Goal: Book appointment/travel/reservation

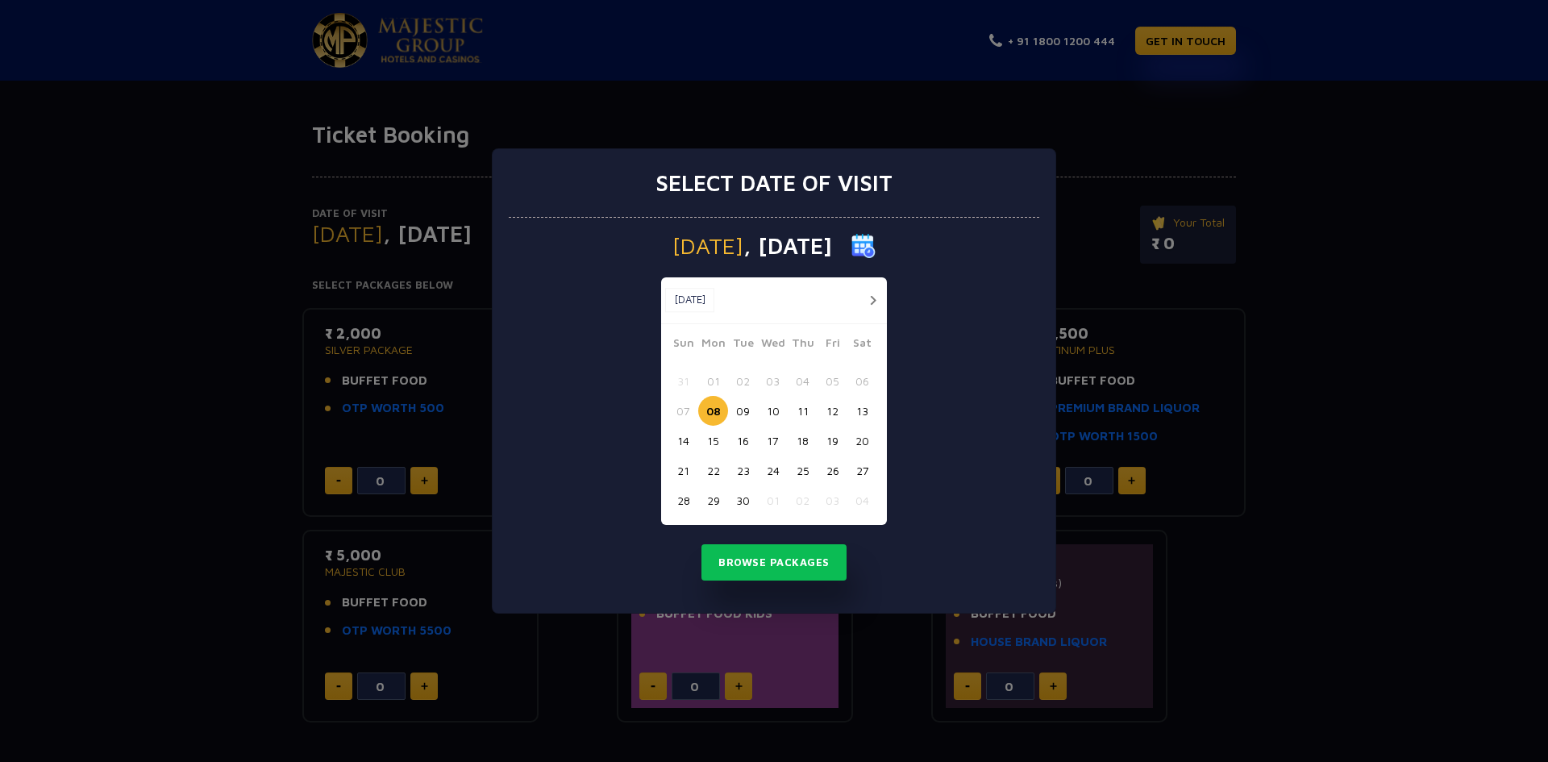
click at [712, 471] on button "22" at bounding box center [713, 471] width 30 height 30
click at [768, 560] on button "Browse Packages" at bounding box center [773, 562] width 145 height 37
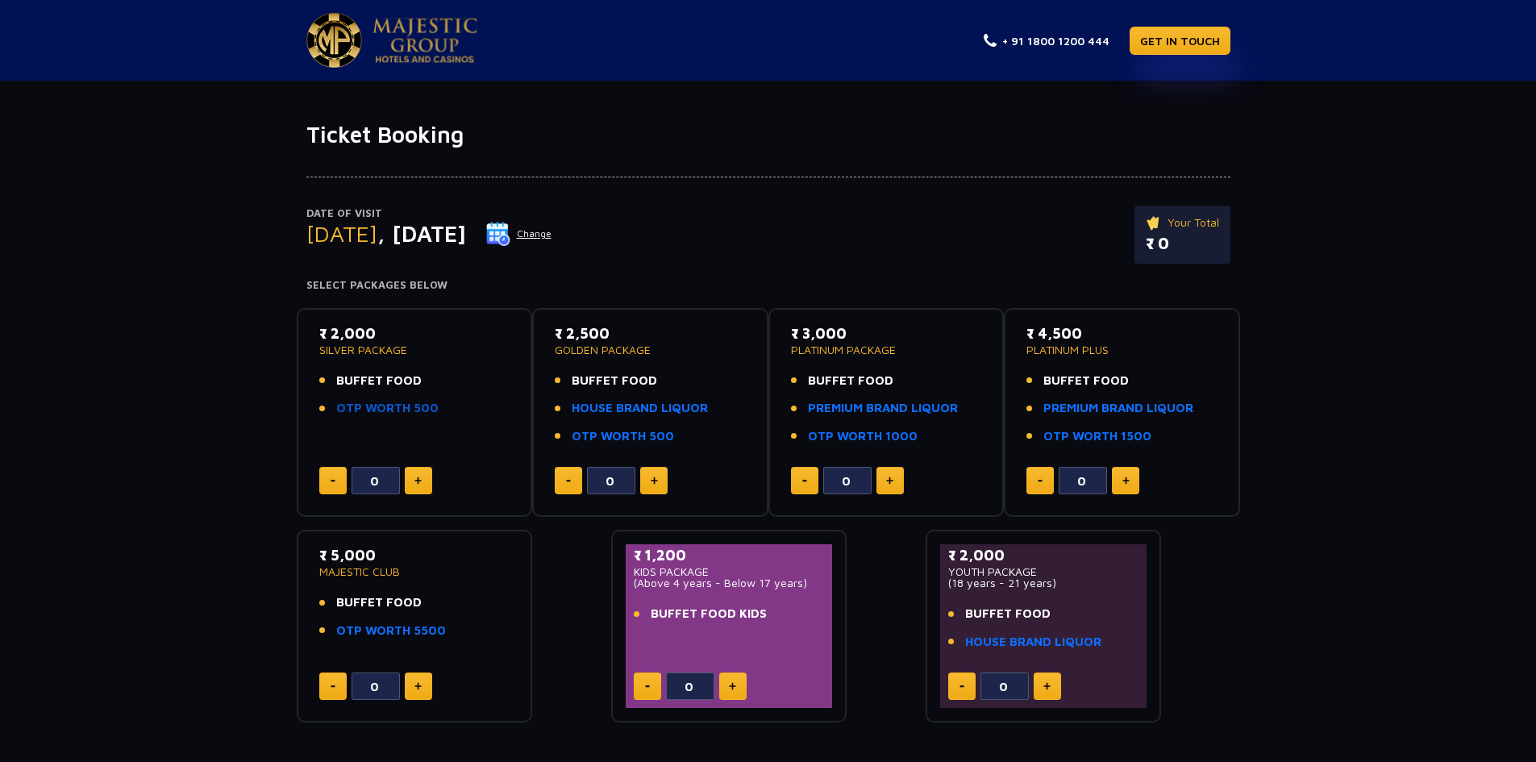
click at [414, 408] on link "OTP WORTH 500" at bounding box center [387, 408] width 102 height 19
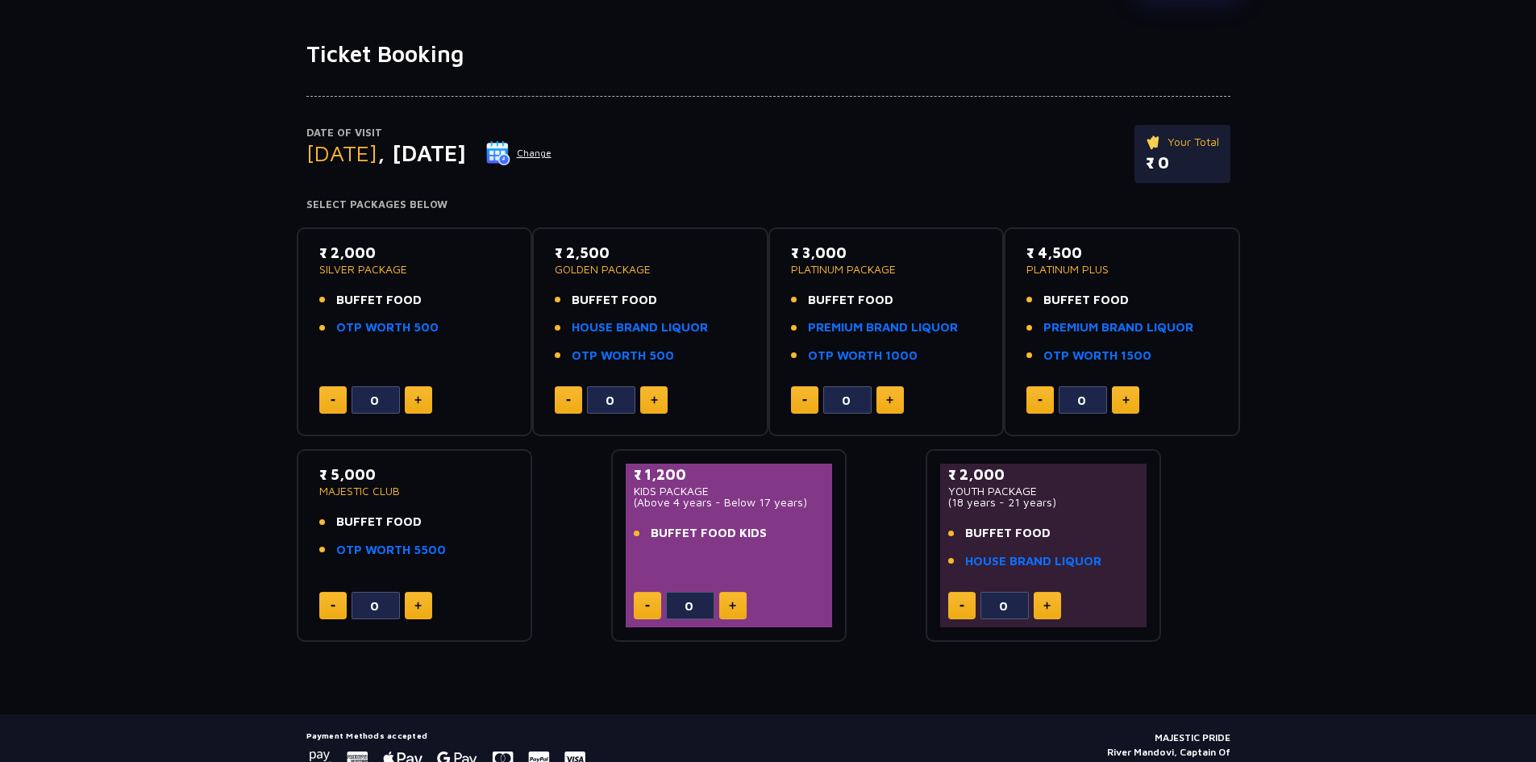
click at [733, 606] on img at bounding box center [732, 605] width 7 height 8
type input "1"
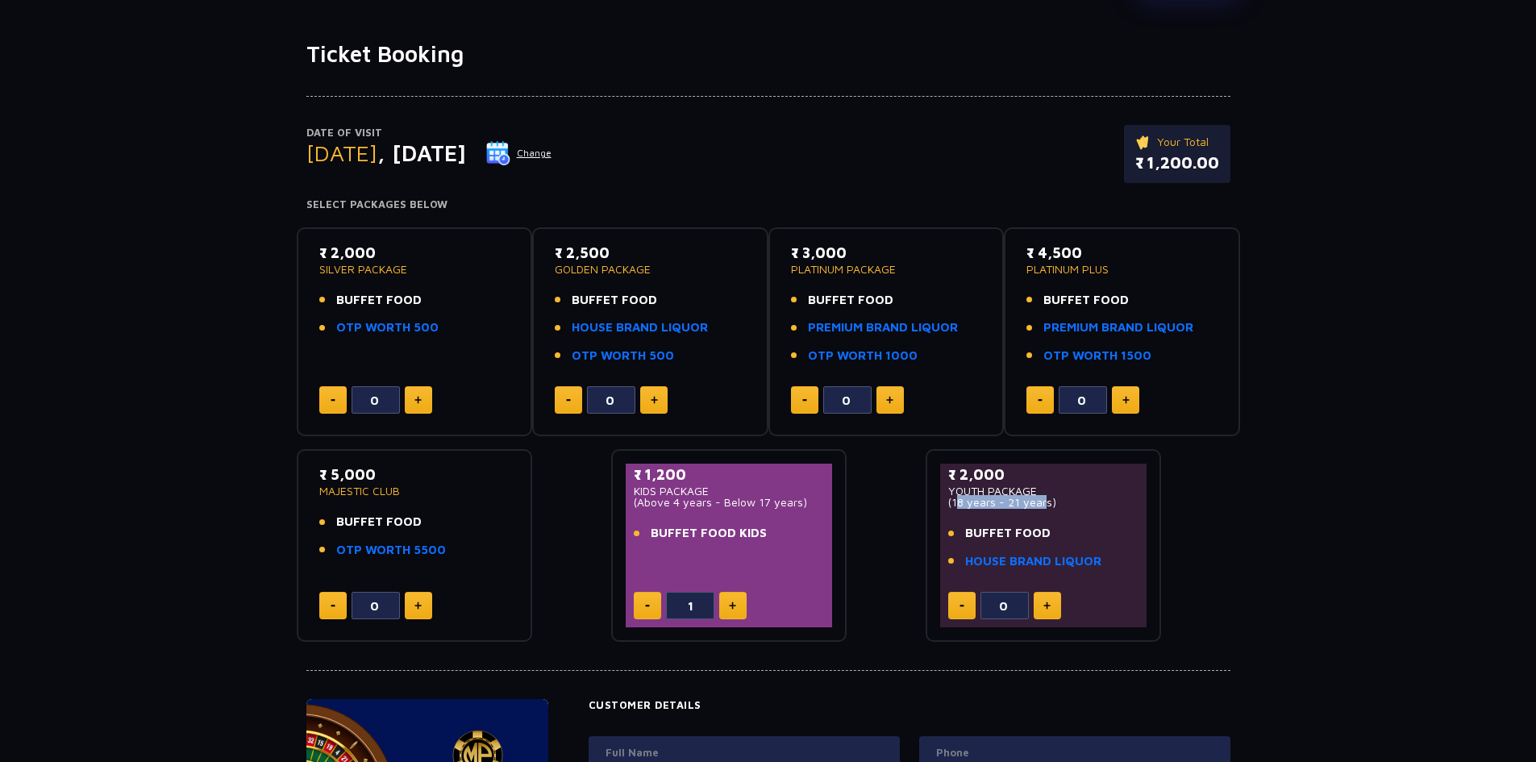
drag, startPoint x: 953, startPoint y: 502, endPoint x: 1039, endPoint y: 502, distance: 86.3
click at [1039, 502] on p "(18 years - 21 years)" at bounding box center [1043, 502] width 191 height 11
click at [1303, 497] on div "Date of Visit [DATE] Change Your Total ₹ 1,200.00 Select Packages Below ₹ 2,000…" at bounding box center [768, 355] width 1536 height 575
click at [412, 395] on button at bounding box center [418, 399] width 27 height 27
click at [412, 396] on button at bounding box center [418, 399] width 27 height 27
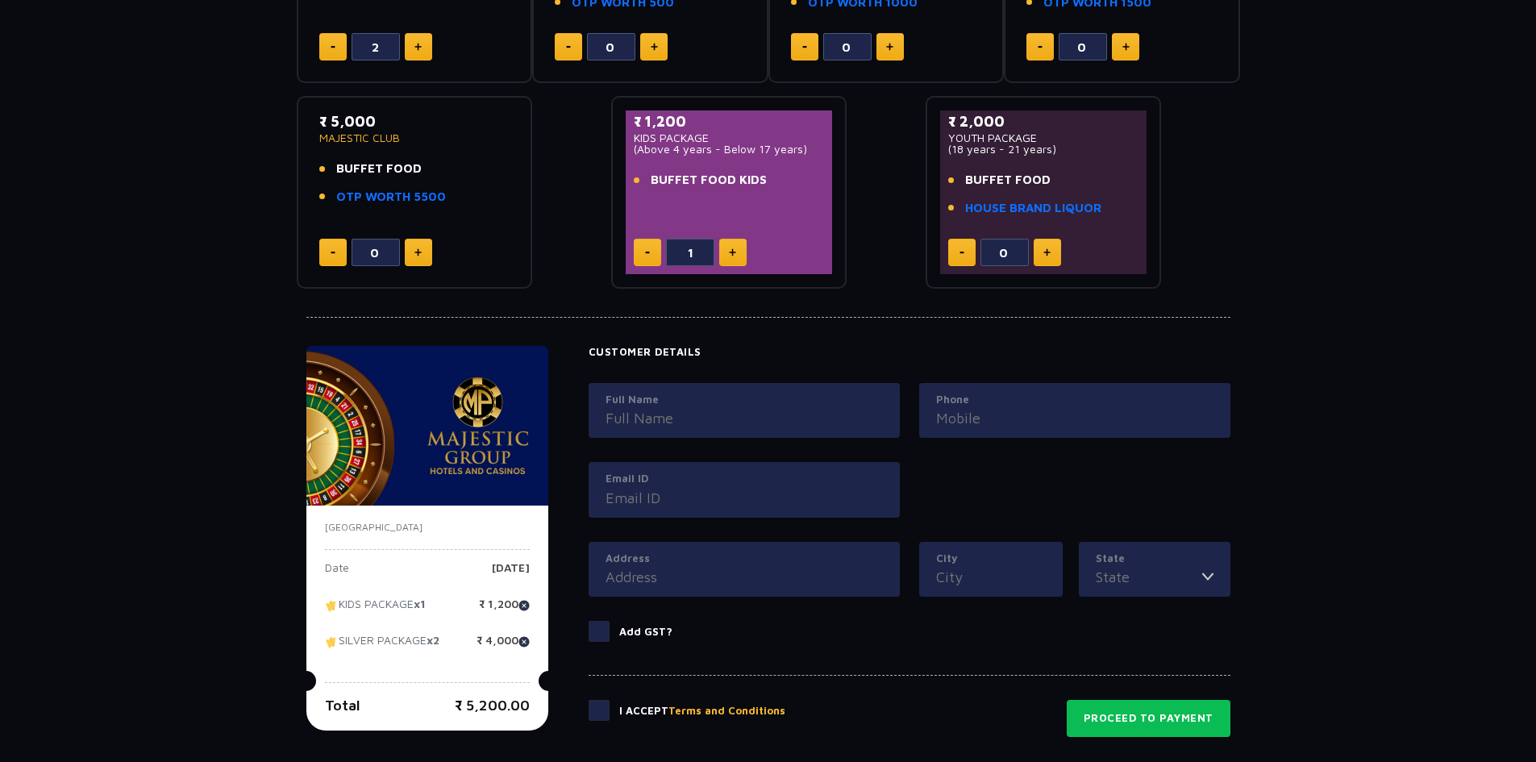
scroll to position [522, 0]
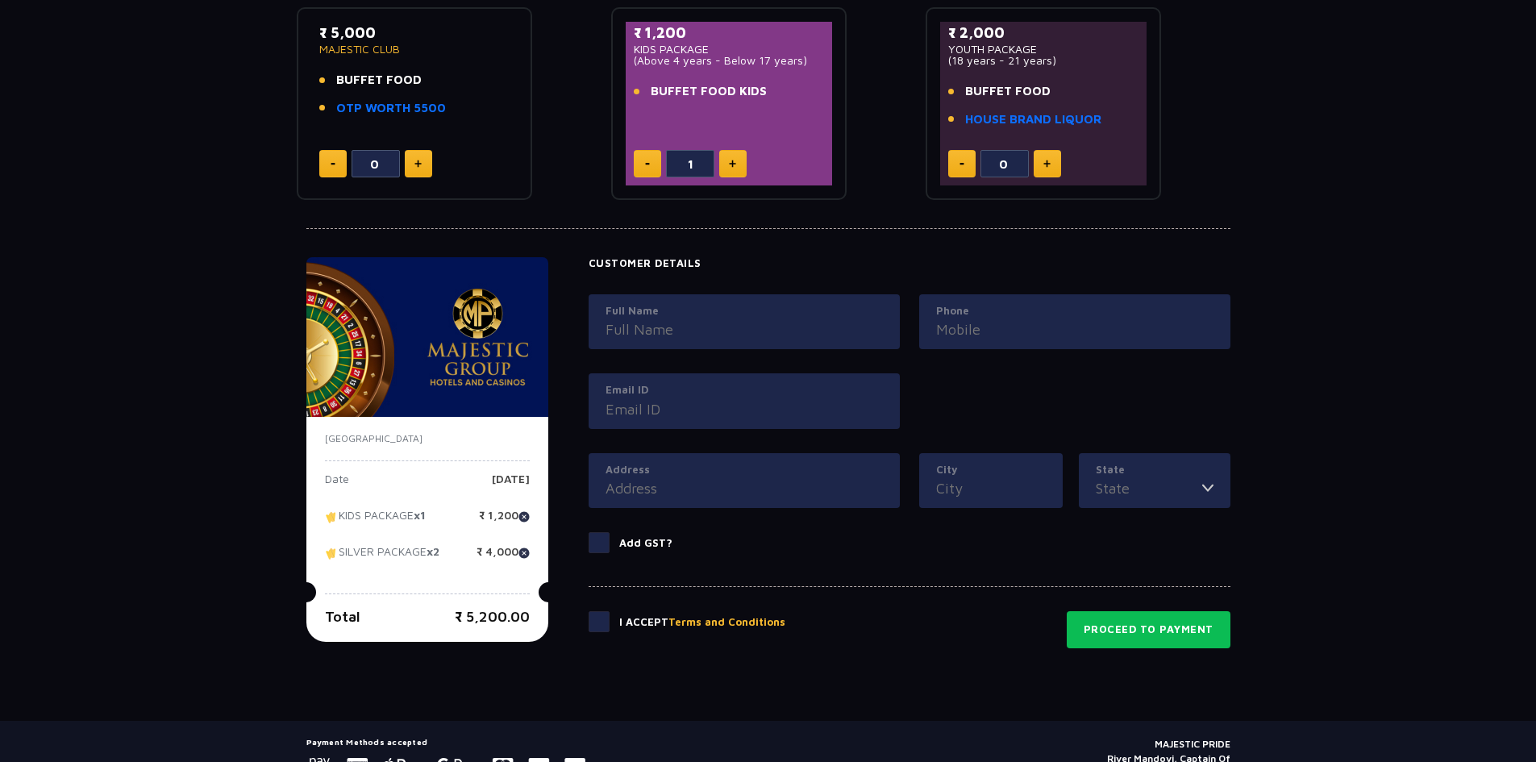
drag, startPoint x: 468, startPoint y: 618, endPoint x: 531, endPoint y: 618, distance: 62.9
click at [531, 618] on div "[GEOGRAPHIC_DATA] Date [DATE] KIDS PACKAGE x1 ₹ 1,200 SILVER PACKAGE x2 ₹ 4,000…" at bounding box center [427, 529] width 242 height 225
click at [259, 519] on div "Ticket Booking Date of Visit [DATE] Change Your Total ₹ 5,200.00 Select Package…" at bounding box center [768, 159] width 1536 height 1122
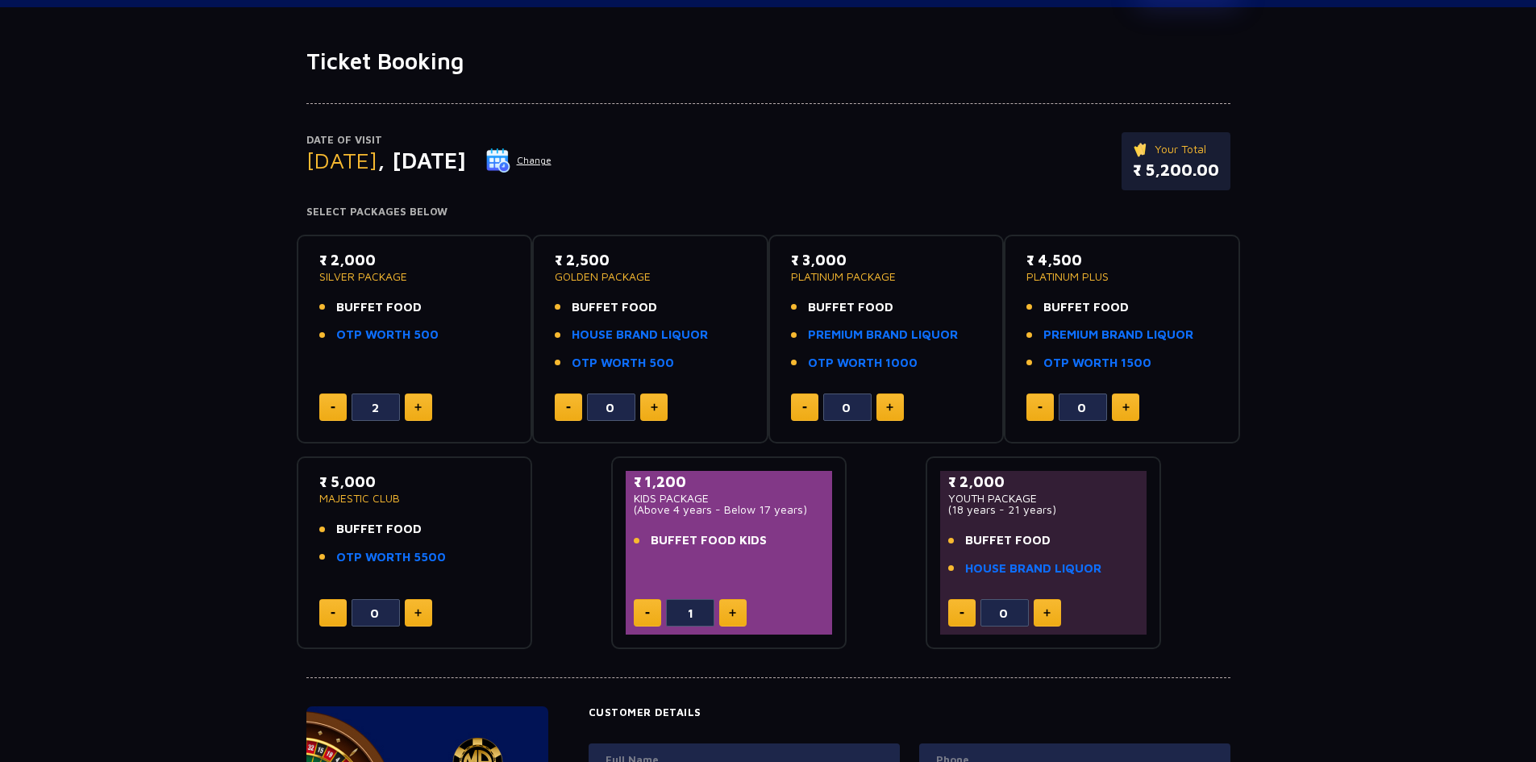
scroll to position [0, 0]
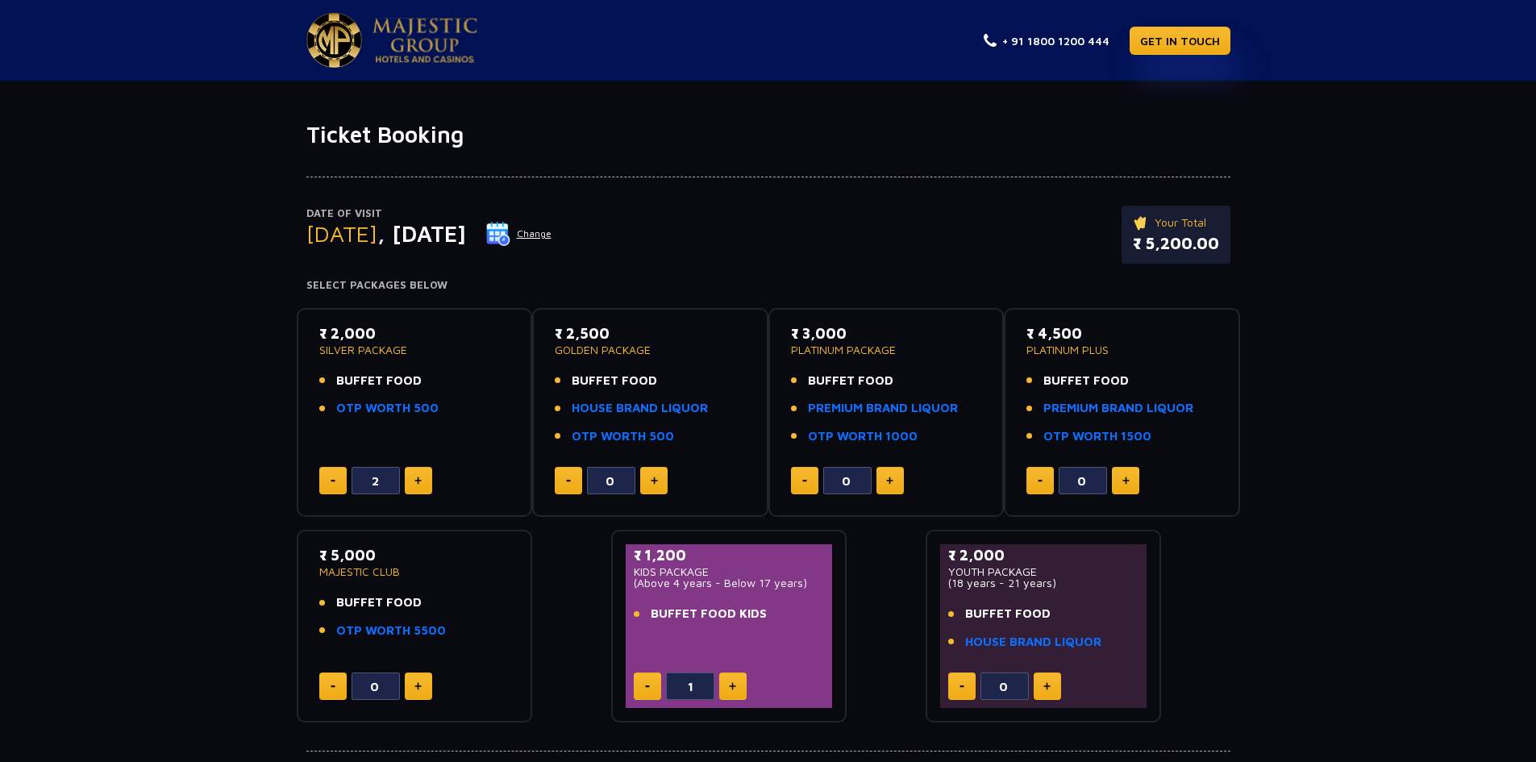
click at [919, 162] on div at bounding box center [768, 162] width 924 height 29
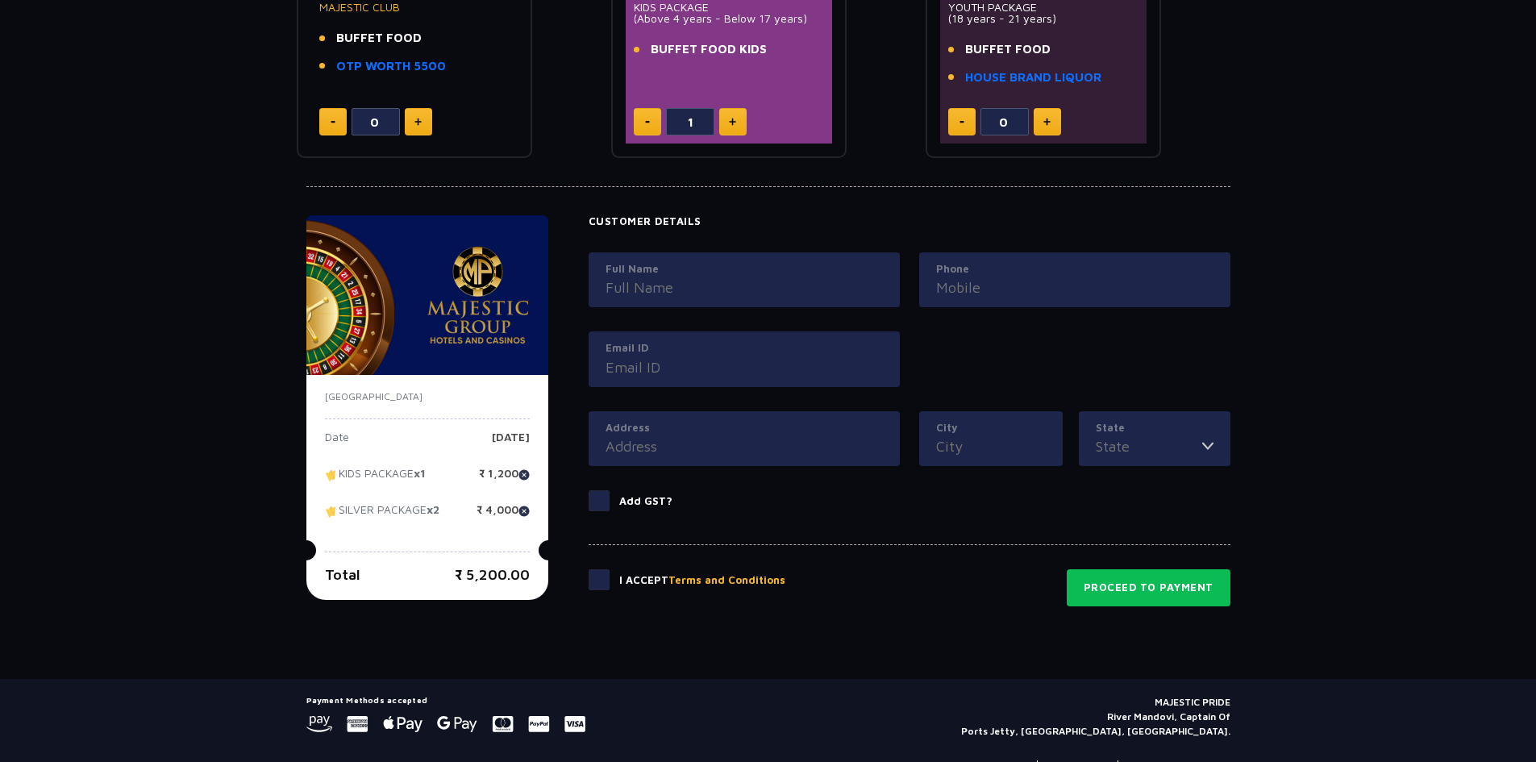
scroll to position [161, 0]
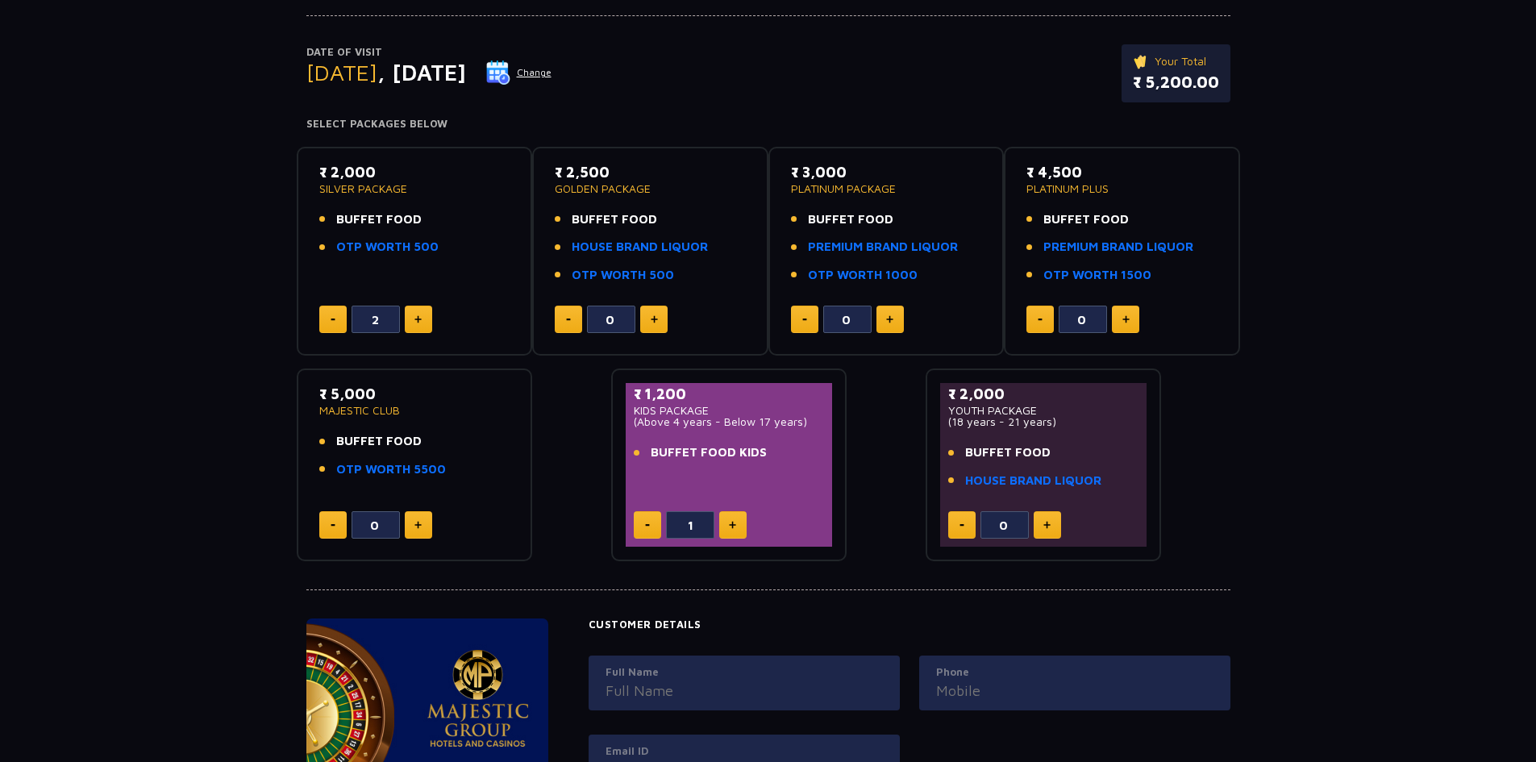
click at [326, 322] on button at bounding box center [332, 319] width 27 height 27
type input "0"
click at [421, 522] on img at bounding box center [417, 525] width 7 height 8
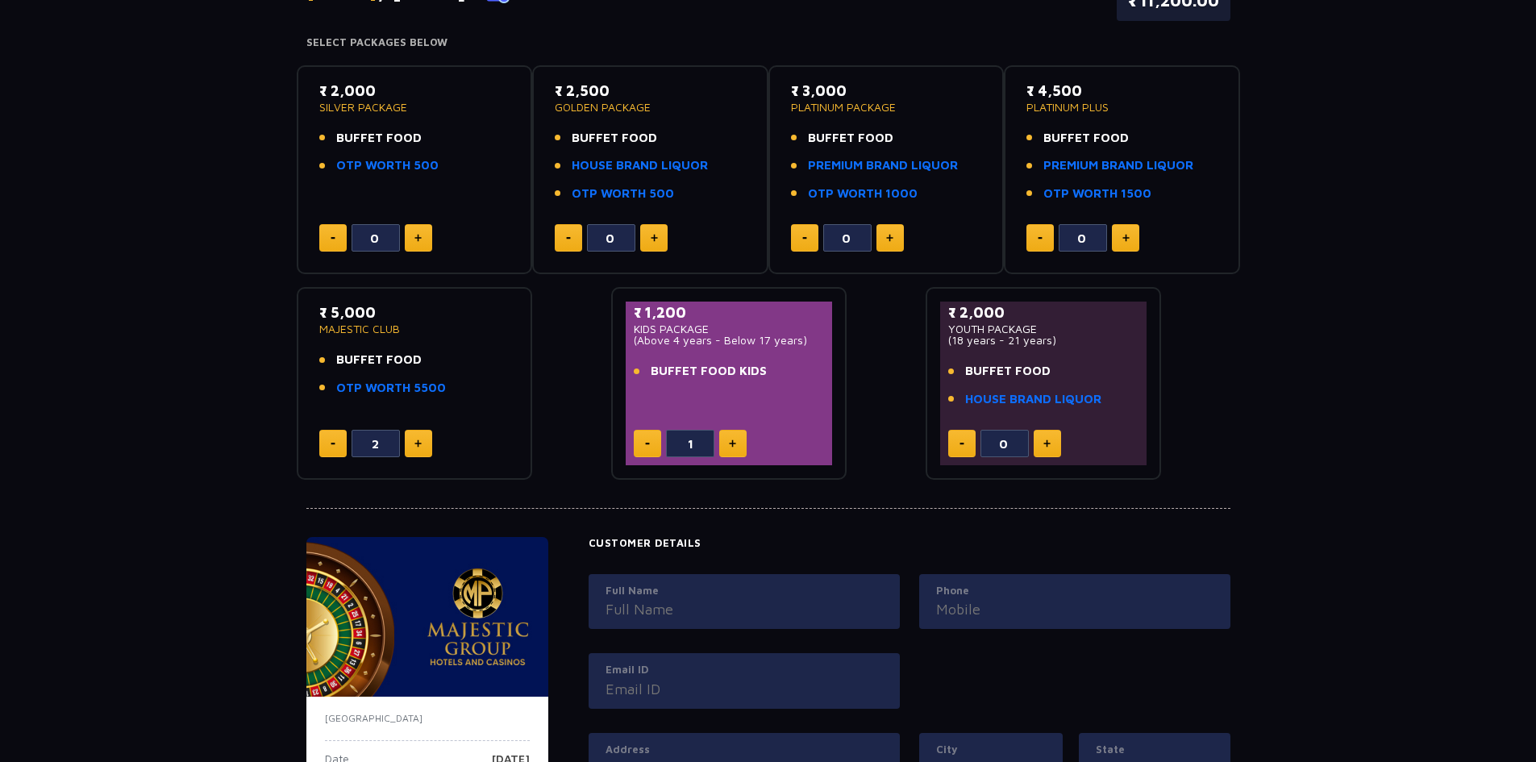
scroll to position [242, 0]
click at [339, 446] on button at bounding box center [332, 444] width 27 height 27
type input "0"
click at [422, 238] on button at bounding box center [418, 238] width 27 height 27
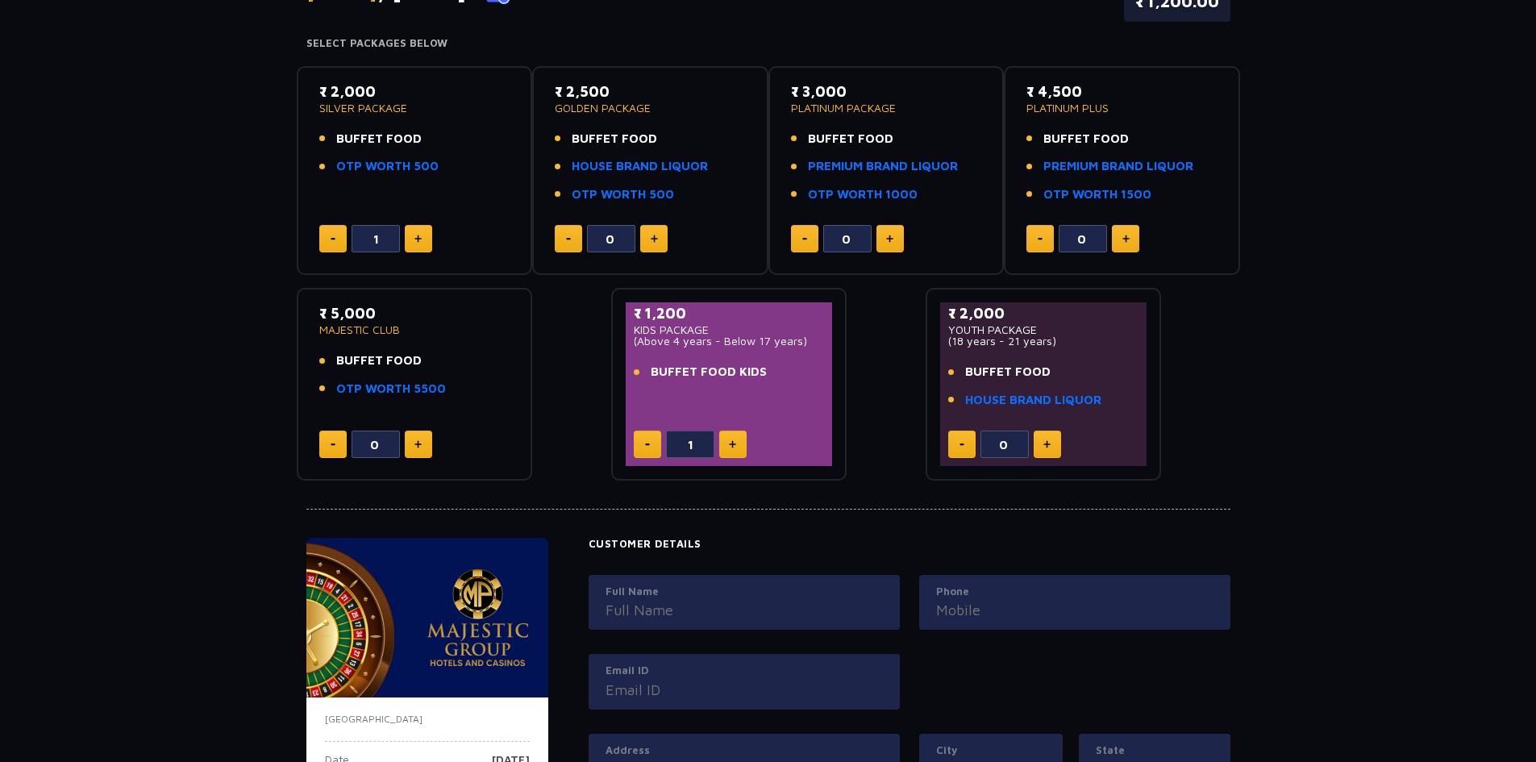
click at [422, 238] on button at bounding box center [418, 238] width 27 height 27
type input "2"
